Goal: Transaction & Acquisition: Purchase product/service

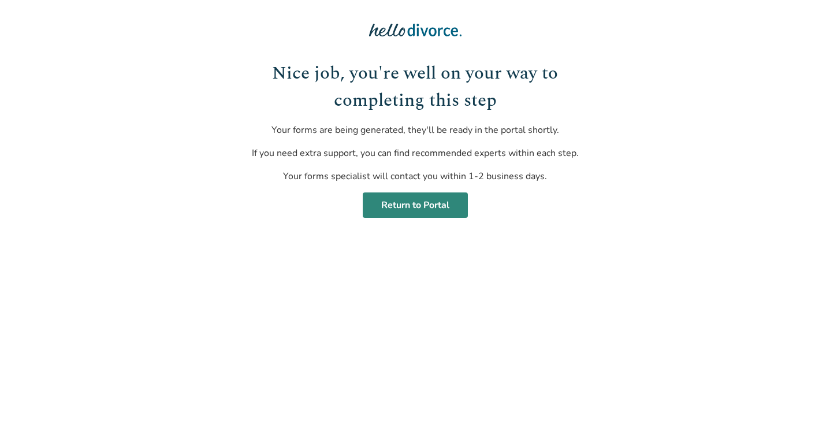
click at [400, 208] on link "Return to Portal" at bounding box center [415, 204] width 105 height 25
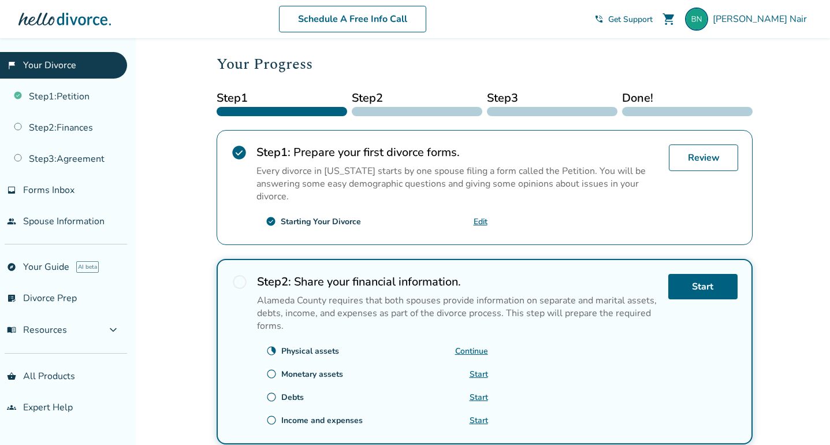
scroll to position [147, 0]
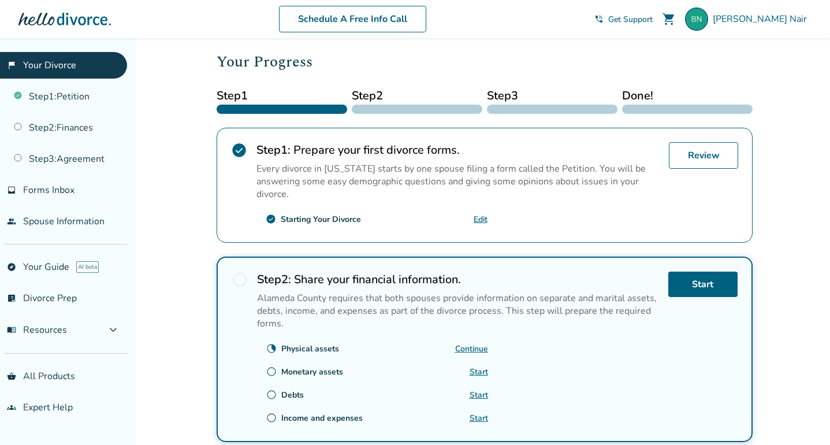
click at [467, 345] on link "Continue" at bounding box center [471, 348] width 33 height 11
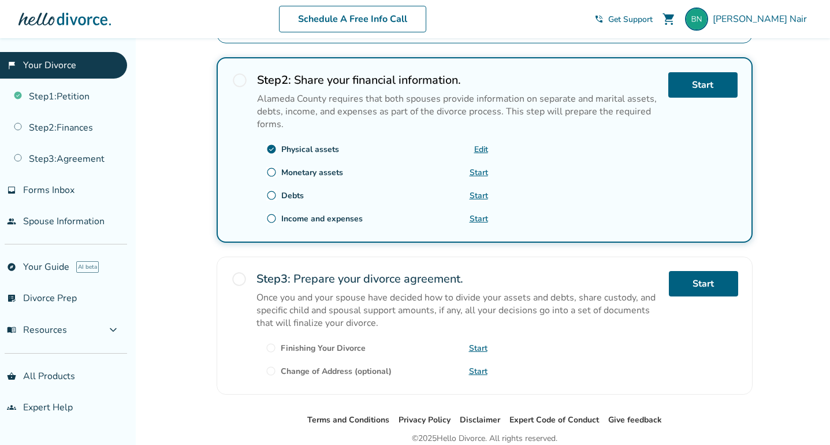
scroll to position [351, 0]
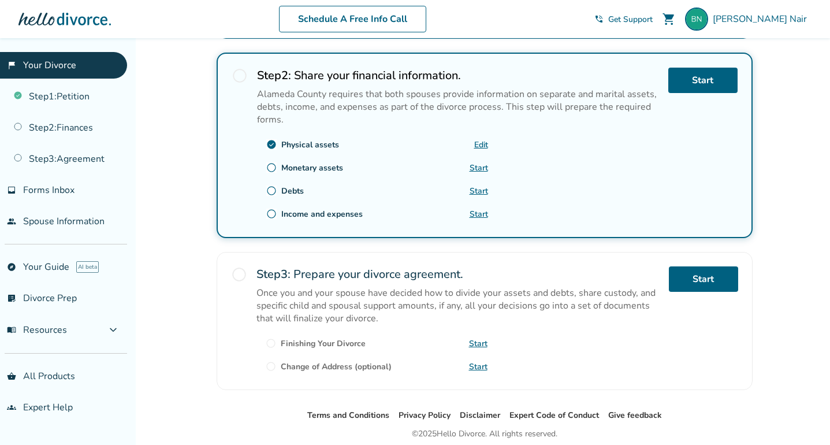
click at [475, 164] on link "Start" at bounding box center [479, 167] width 18 height 11
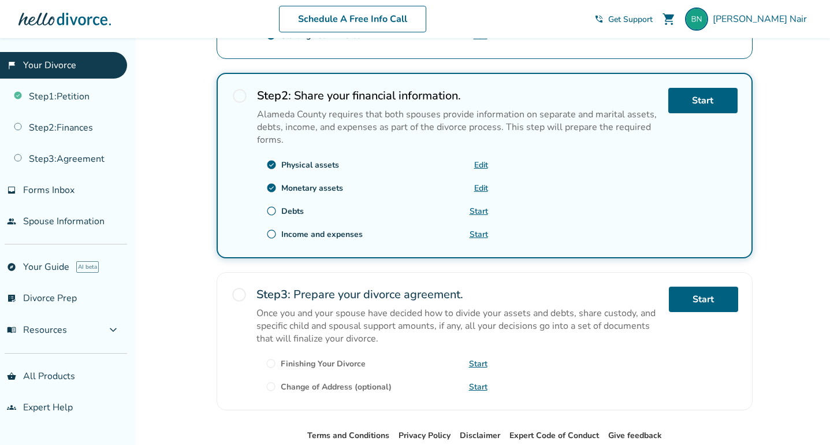
scroll to position [334, 0]
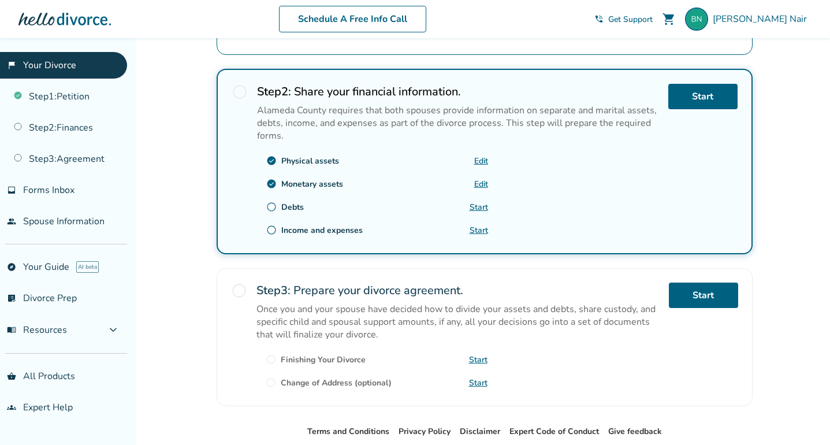
click at [477, 206] on link "Start" at bounding box center [479, 207] width 18 height 11
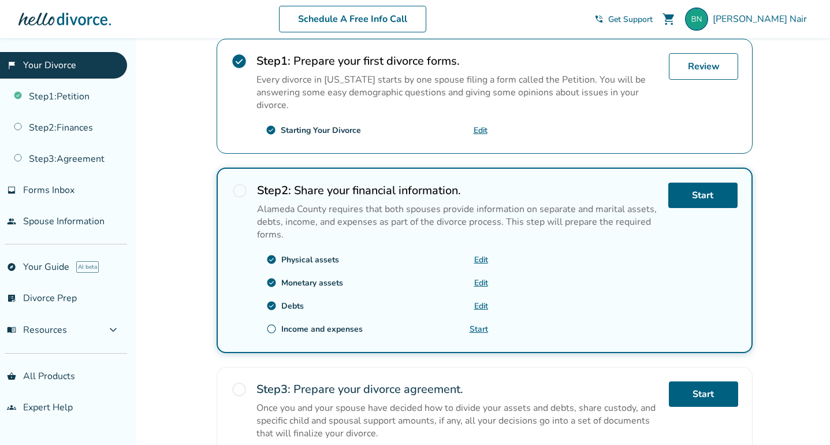
scroll to position [252, 0]
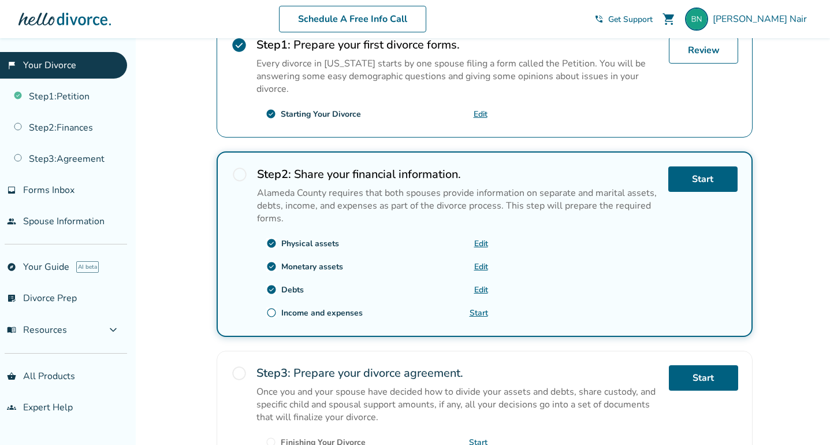
click at [481, 307] on link "Start" at bounding box center [479, 312] width 18 height 11
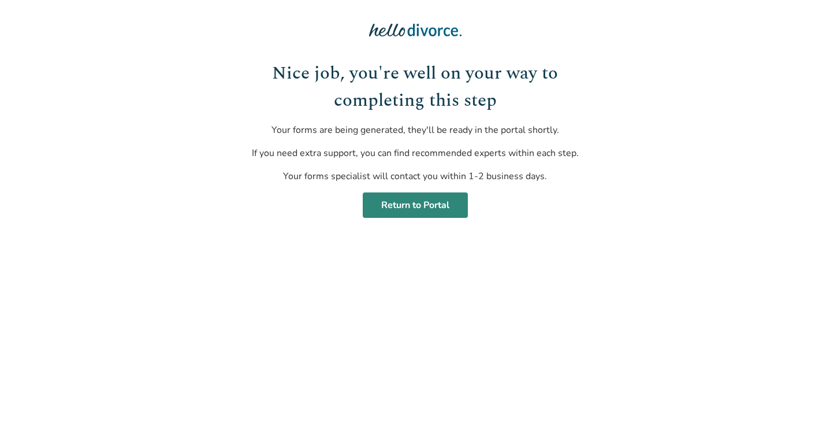
click at [393, 202] on link "Return to Portal" at bounding box center [415, 204] width 105 height 25
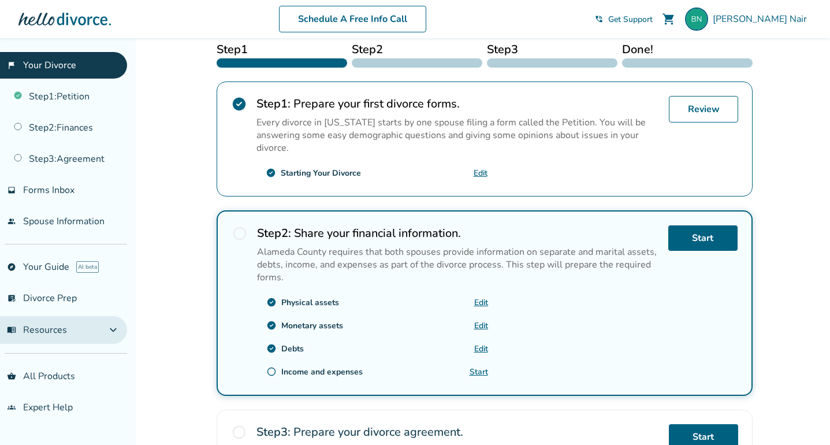
scroll to position [197, 0]
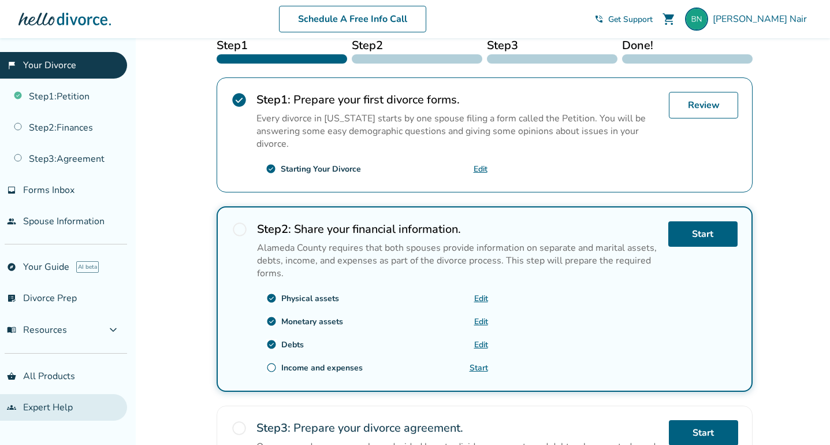
click at [47, 406] on link "groups Expert Help" at bounding box center [63, 407] width 127 height 27
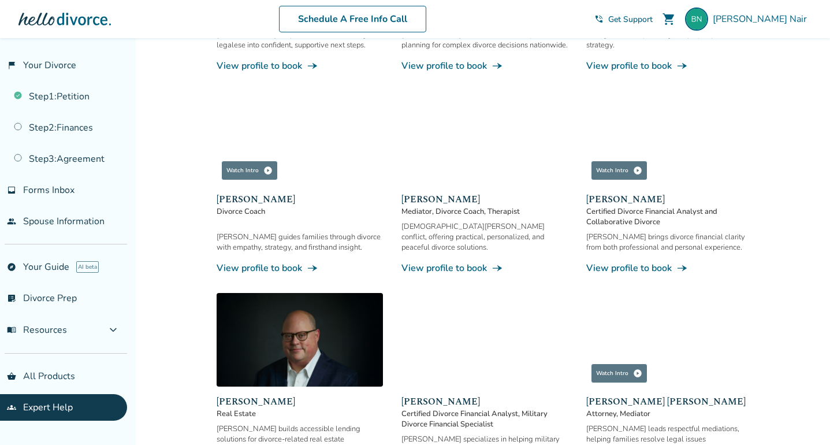
scroll to position [515, 0]
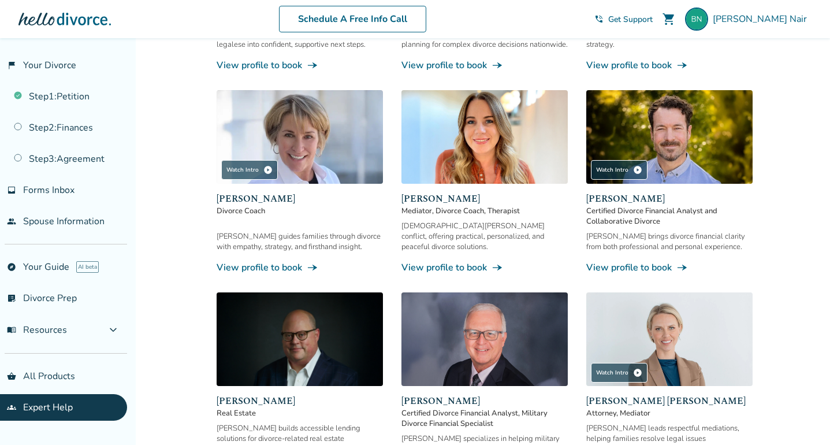
click at [286, 261] on link "View profile to book line_end_arrow_notch" at bounding box center [300, 267] width 166 height 13
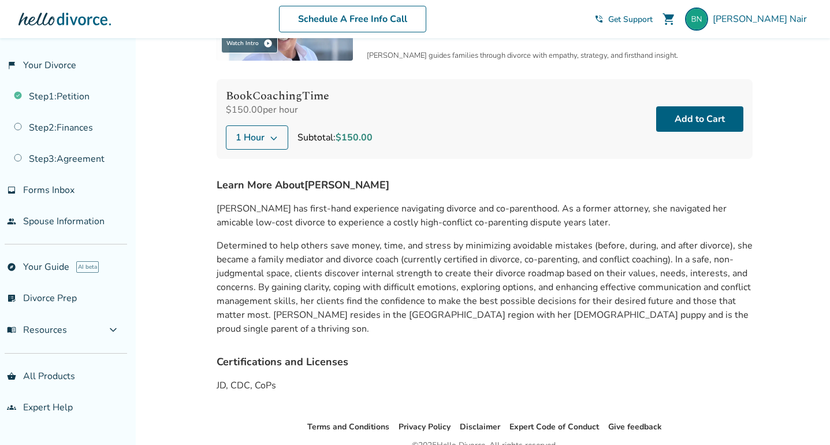
scroll to position [76, 0]
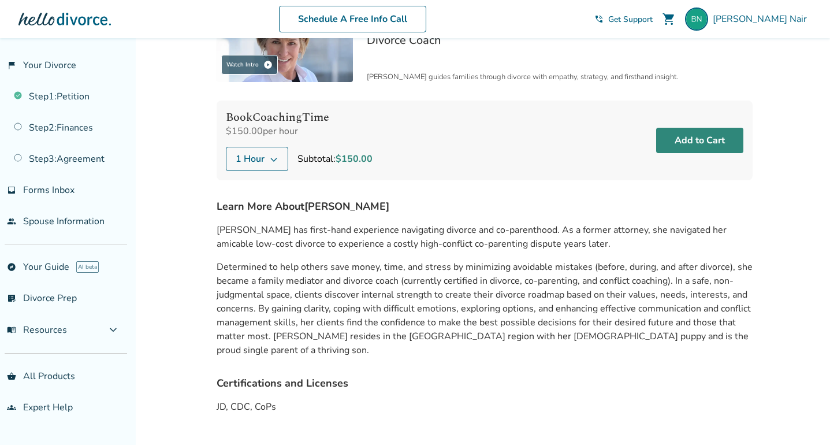
click at [679, 135] on button "Add to Cart" at bounding box center [699, 140] width 87 height 25
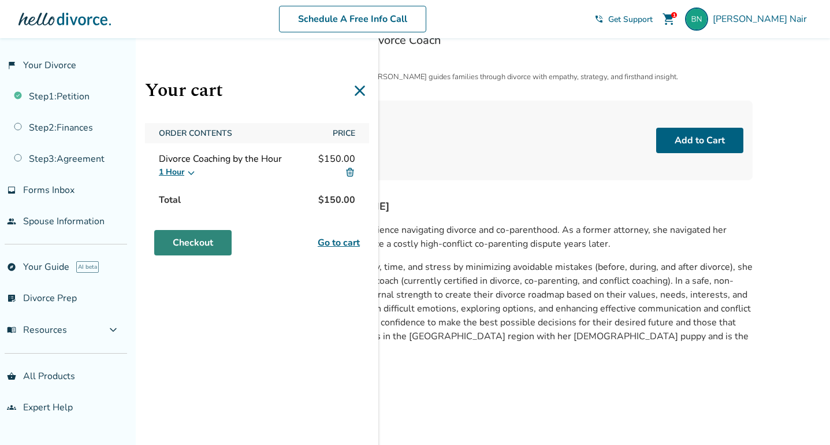
click at [202, 241] on link "Checkout" at bounding box center [192, 242] width 77 height 25
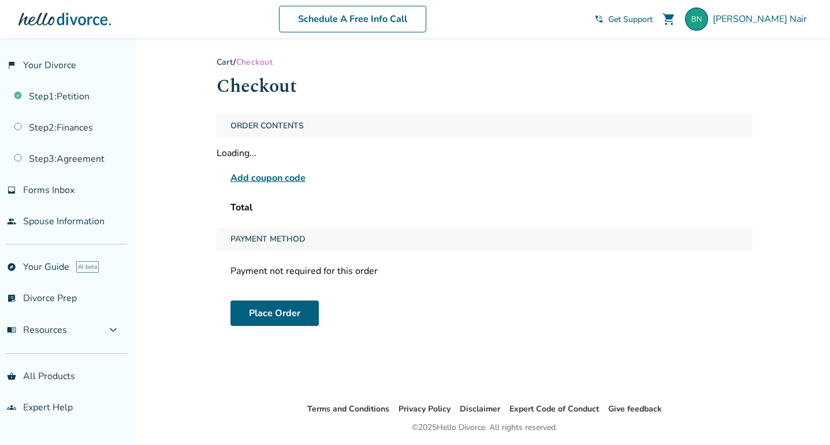
click at [287, 178] on span "Add coupon code" at bounding box center [267, 178] width 75 height 14
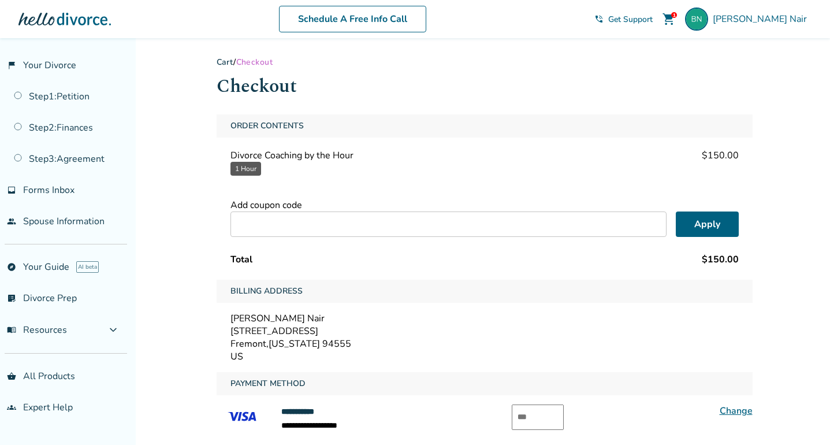
click at [278, 218] on input "text" at bounding box center [448, 223] width 436 height 25
type input "******"
click at [706, 225] on button "Apply" at bounding box center [707, 223] width 63 height 25
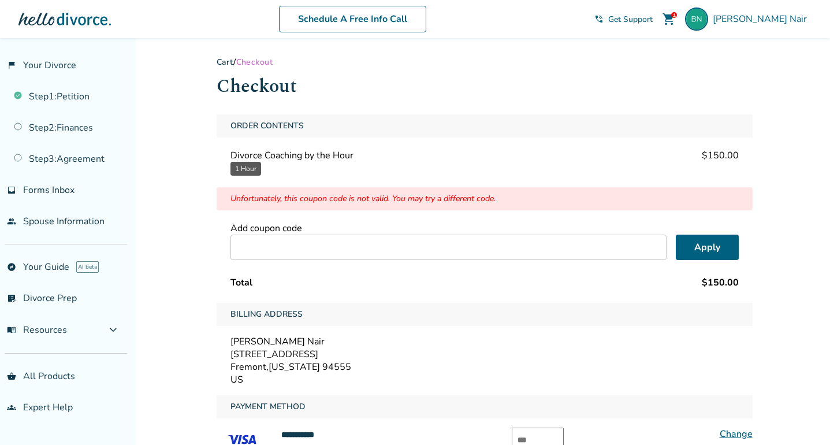
click at [339, 248] on input "text" at bounding box center [448, 247] width 436 height 25
type input "******"
click at [704, 240] on button "Apply" at bounding box center [707, 247] width 63 height 25
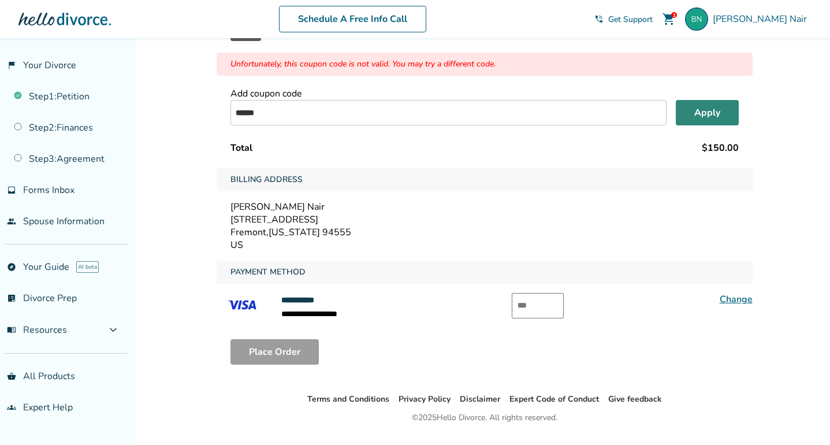
scroll to position [161, 0]
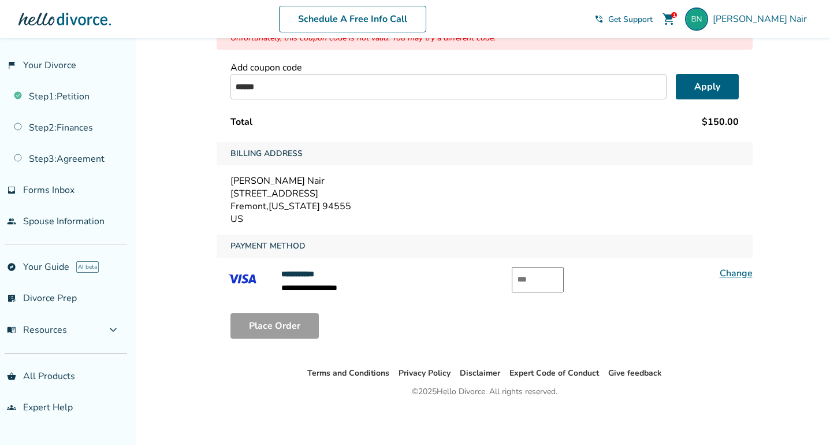
click at [534, 280] on input "text" at bounding box center [538, 279] width 52 height 25
type input "***"
click at [276, 324] on button "Place Order" at bounding box center [274, 325] width 88 height 25
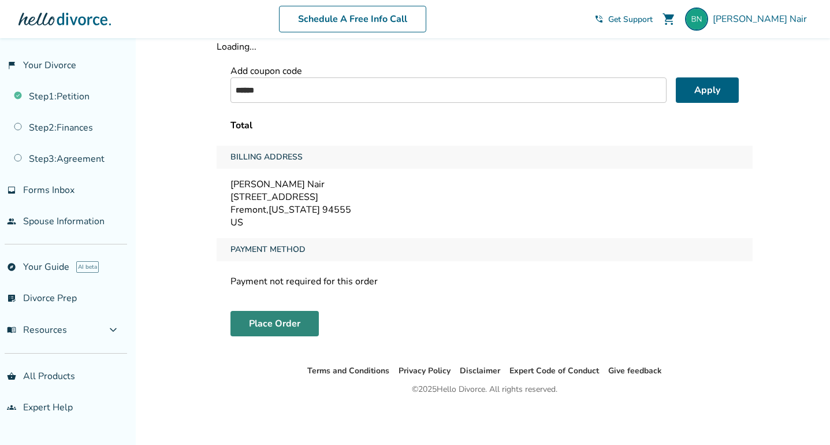
scroll to position [38, 0]
